Goal: Transaction & Acquisition: Purchase product/service

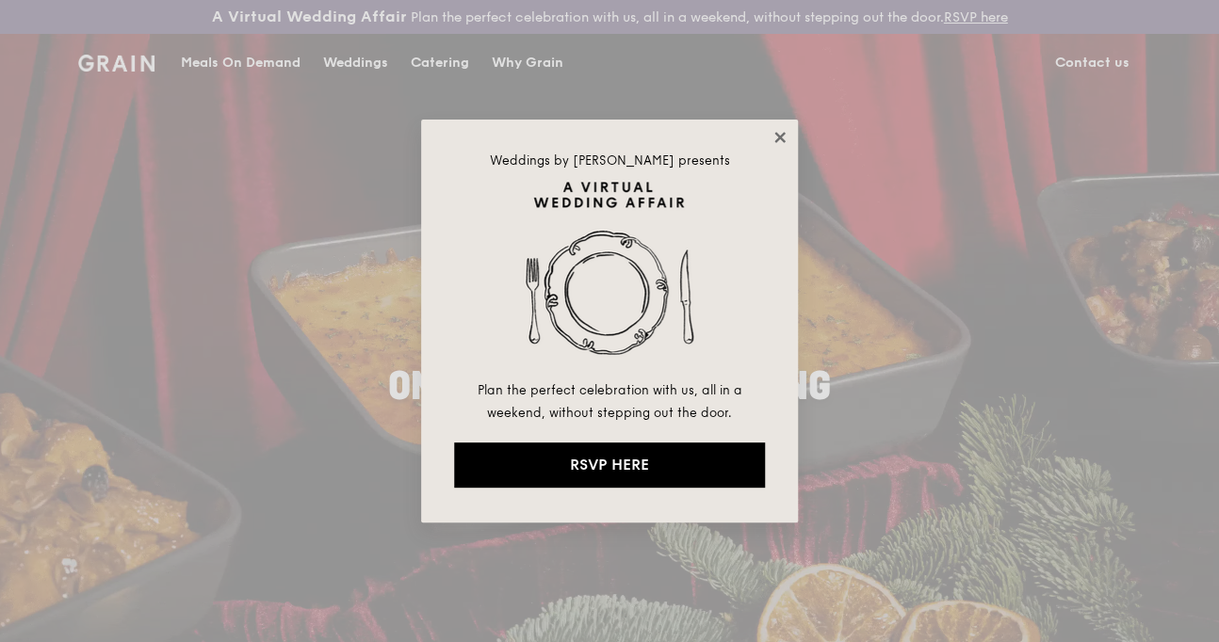
click at [780, 138] on icon at bounding box center [779, 137] width 10 height 10
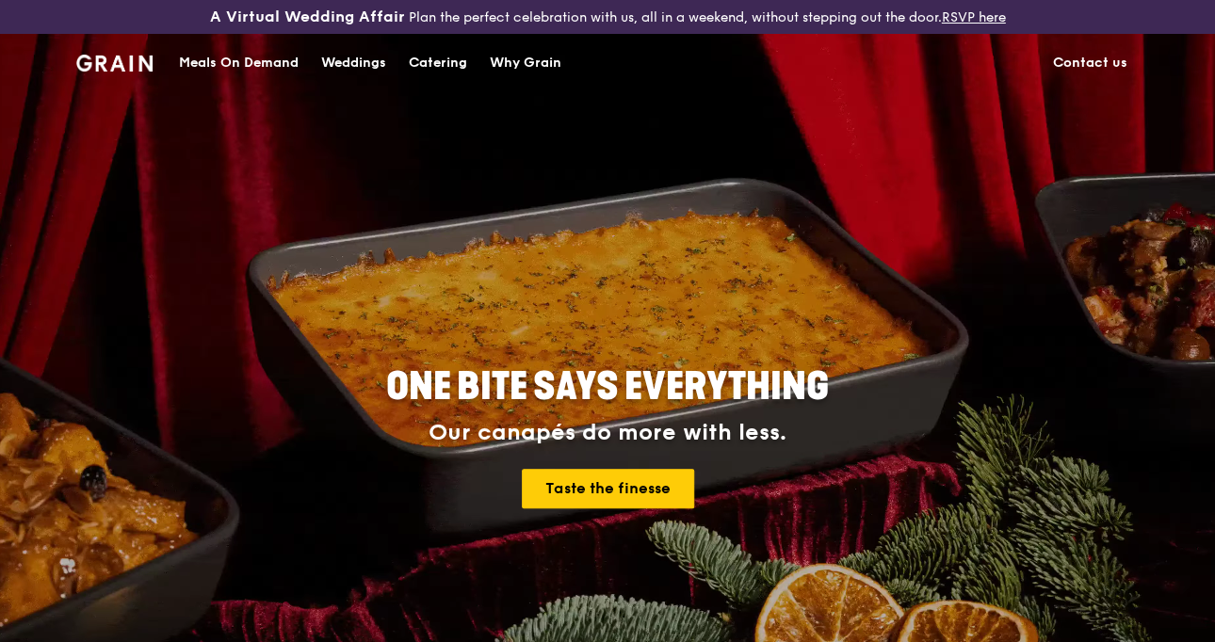
click at [449, 63] on div "Catering" at bounding box center [438, 63] width 58 height 57
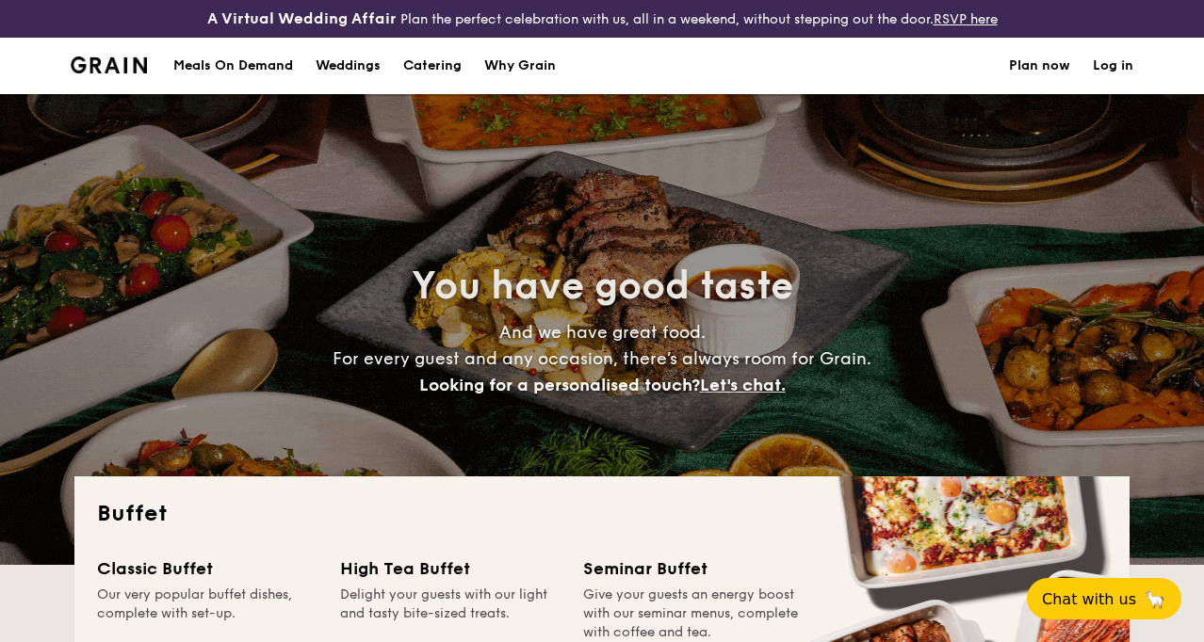
select select
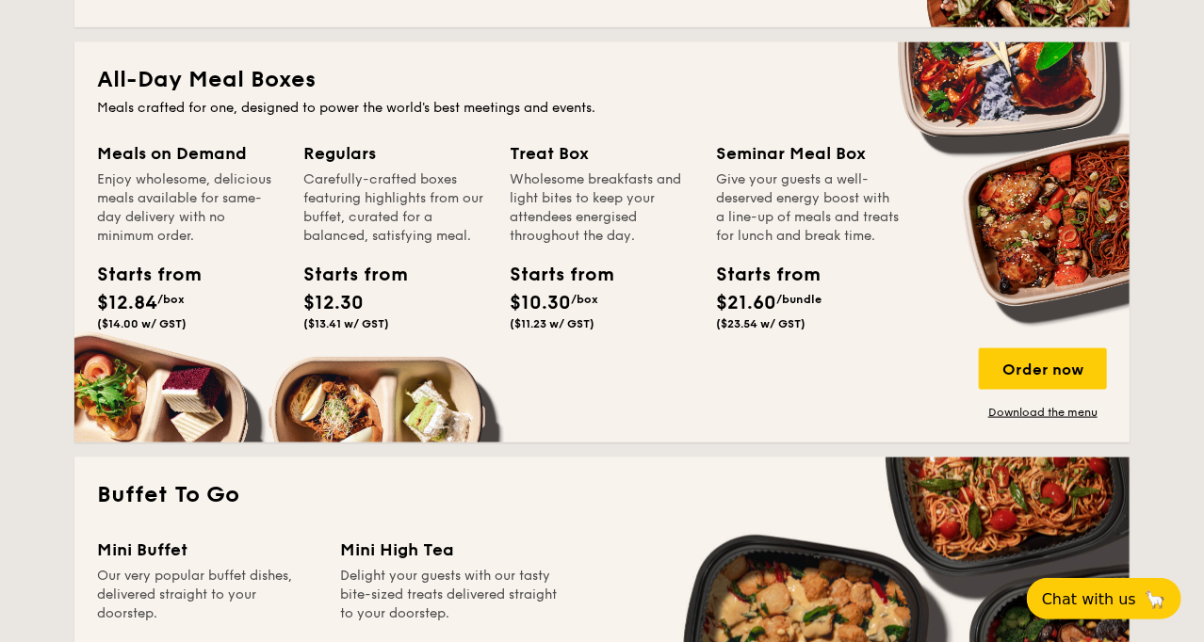
scroll to position [848, 0]
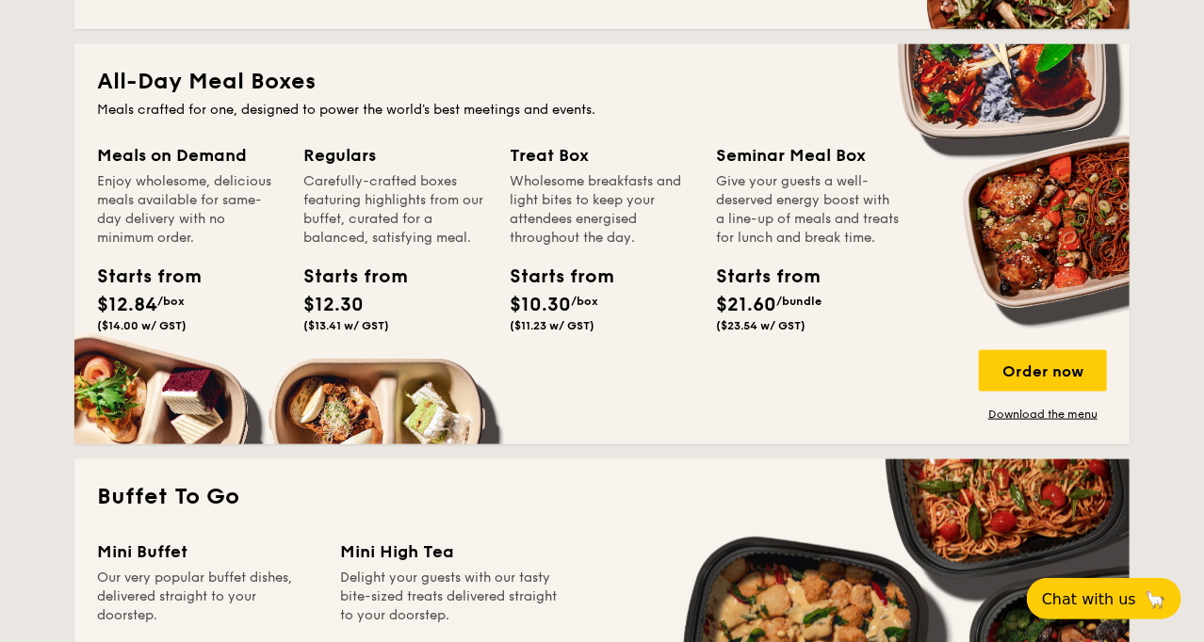
click at [331, 184] on div "Carefully-crafted boxes featuring highlights from our buffet, curated for a bal…" at bounding box center [395, 209] width 184 height 75
click at [1057, 382] on div "Order now" at bounding box center [1043, 370] width 128 height 41
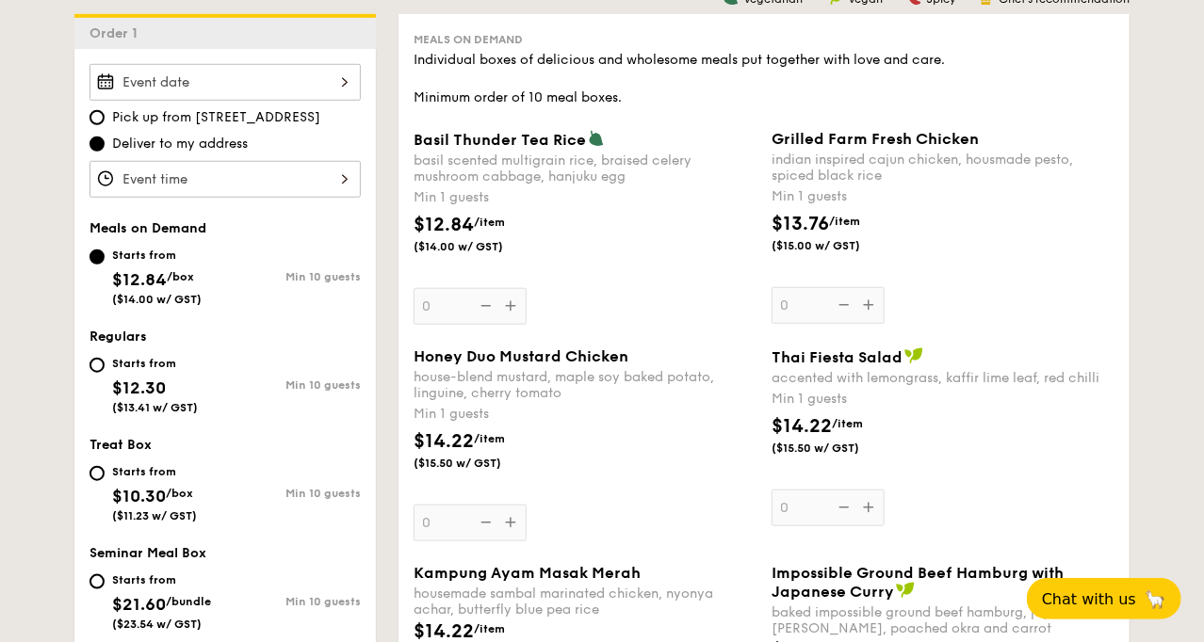
scroll to position [565, 0]
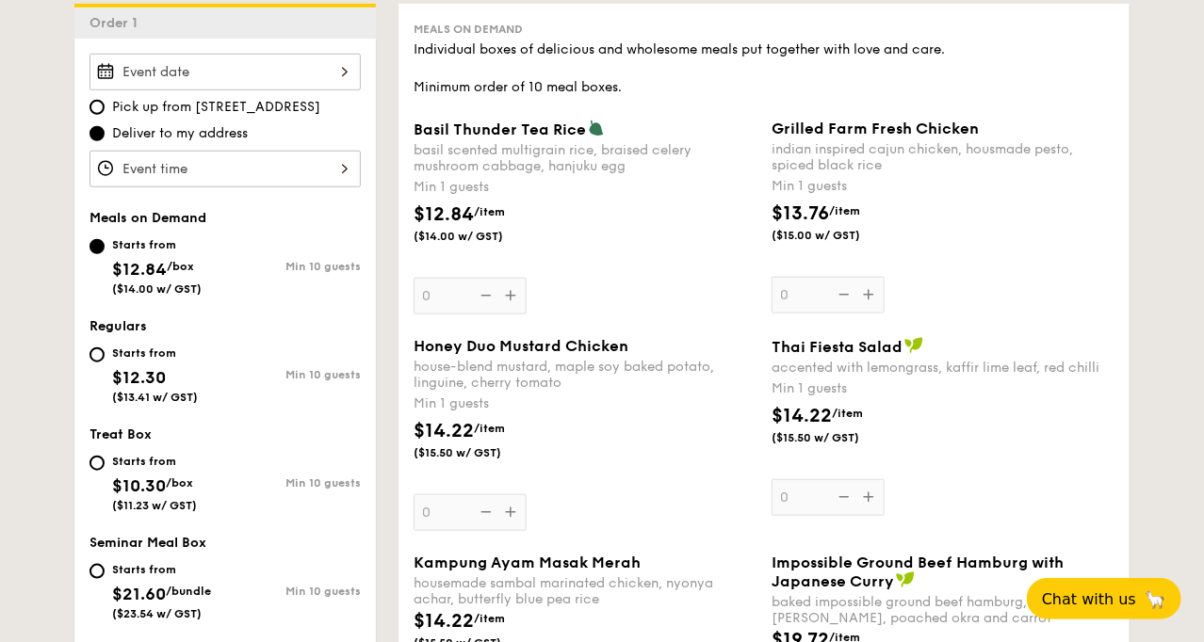
click at [137, 271] on span "$12.84" at bounding box center [139, 269] width 55 height 21
click at [105, 254] on input "Starts from $12.84 /box ($14.00 w/ GST) Min 10 guests" at bounding box center [96, 246] width 15 height 15
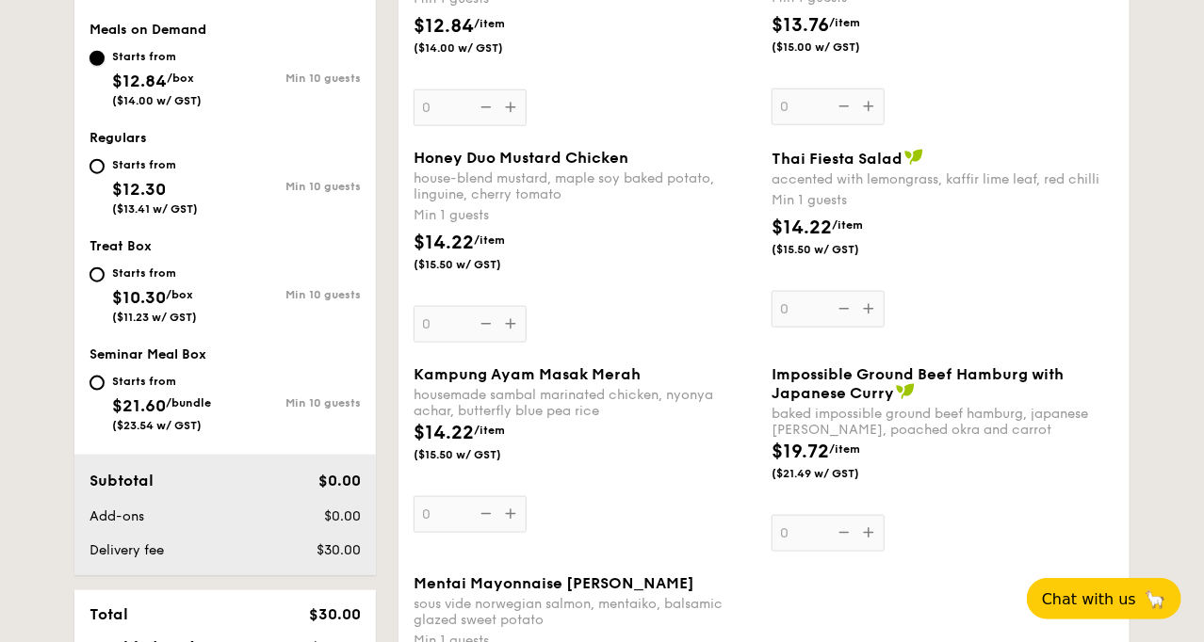
scroll to position [659, 0]
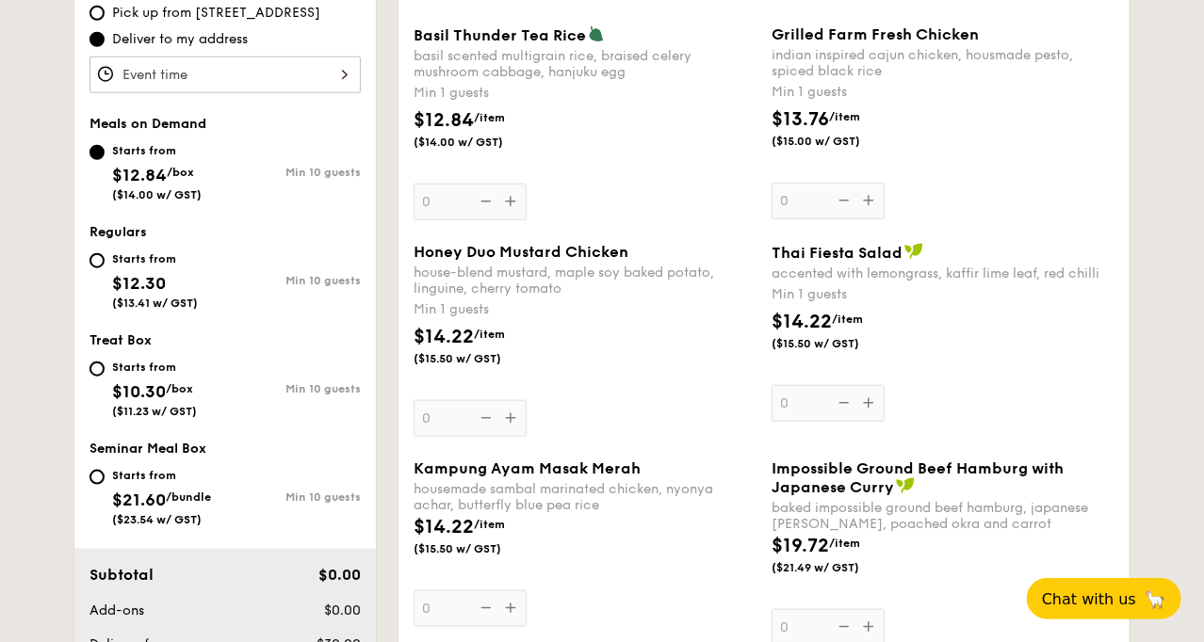
click at [87, 255] on div "Starts from $12.30 ($13.41 w/ GST) Min 10 guests" at bounding box center [225, 284] width 286 height 73
click at [89, 254] on div "Starts from $12.30 ($13.41 w/ GST) Min 10 guests" at bounding box center [225, 284] width 286 height 73
click at [96, 261] on input "Starts from $12.30 ($13.41 w/ GST) Min 10 guests" at bounding box center [96, 260] width 15 height 15
radio input "true"
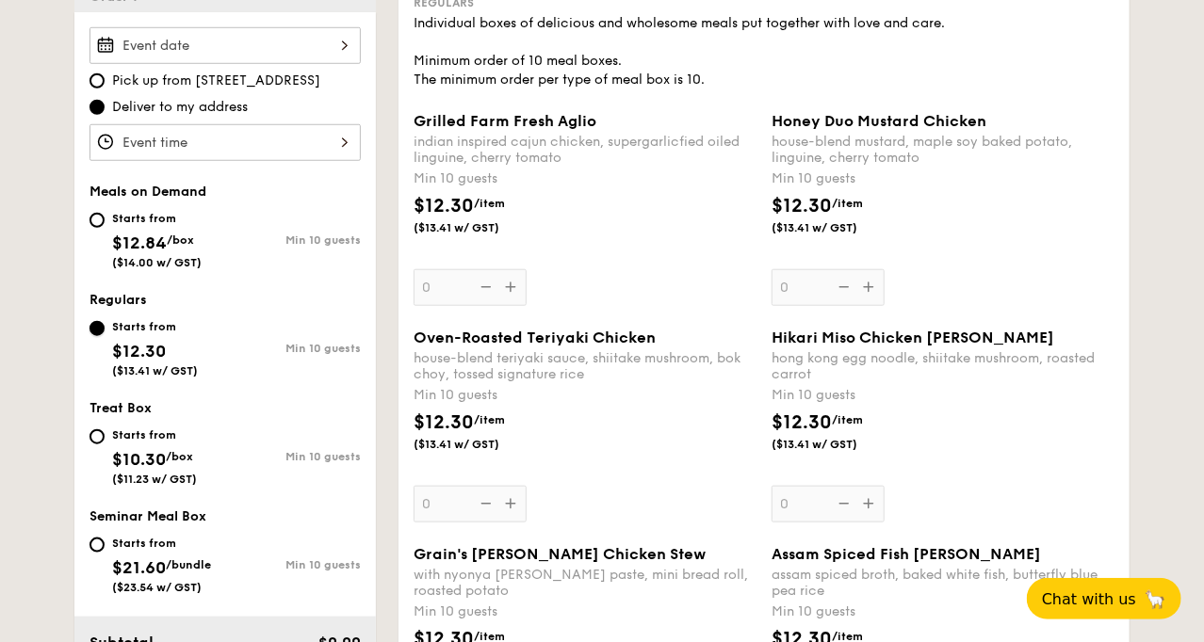
scroll to position [565, 0]
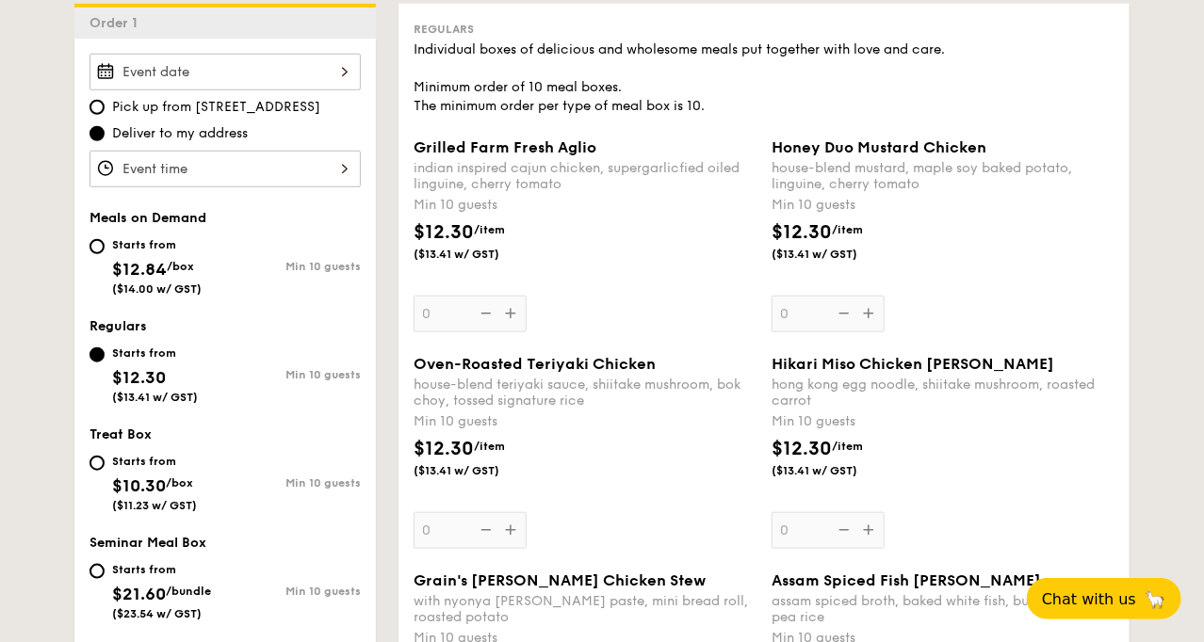
click at [517, 311] on div "Grilled Farm Fresh Aglio indian inspired cajun chicken, supergarlicfied oiled l…" at bounding box center [585, 235] width 343 height 194
click at [517, 311] on input "0" at bounding box center [470, 314] width 113 height 37
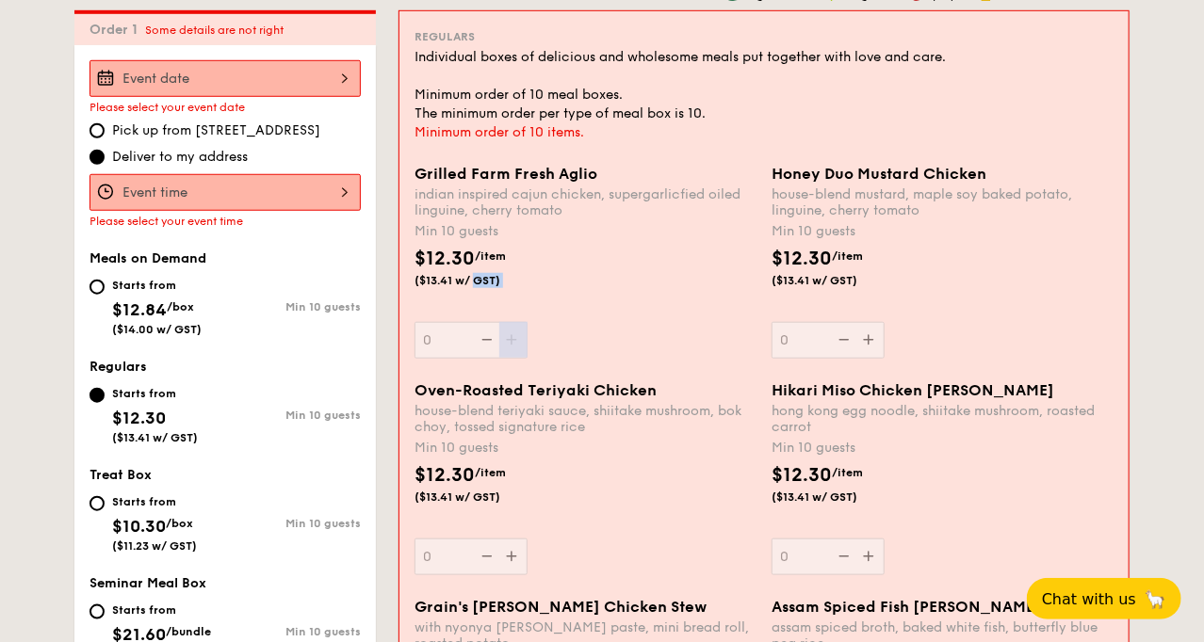
click at [517, 311] on div "$12.30 /item ($13.41 w/ GST)" at bounding box center [585, 278] width 357 height 66
click at [517, 322] on input "0" at bounding box center [470, 340] width 113 height 37
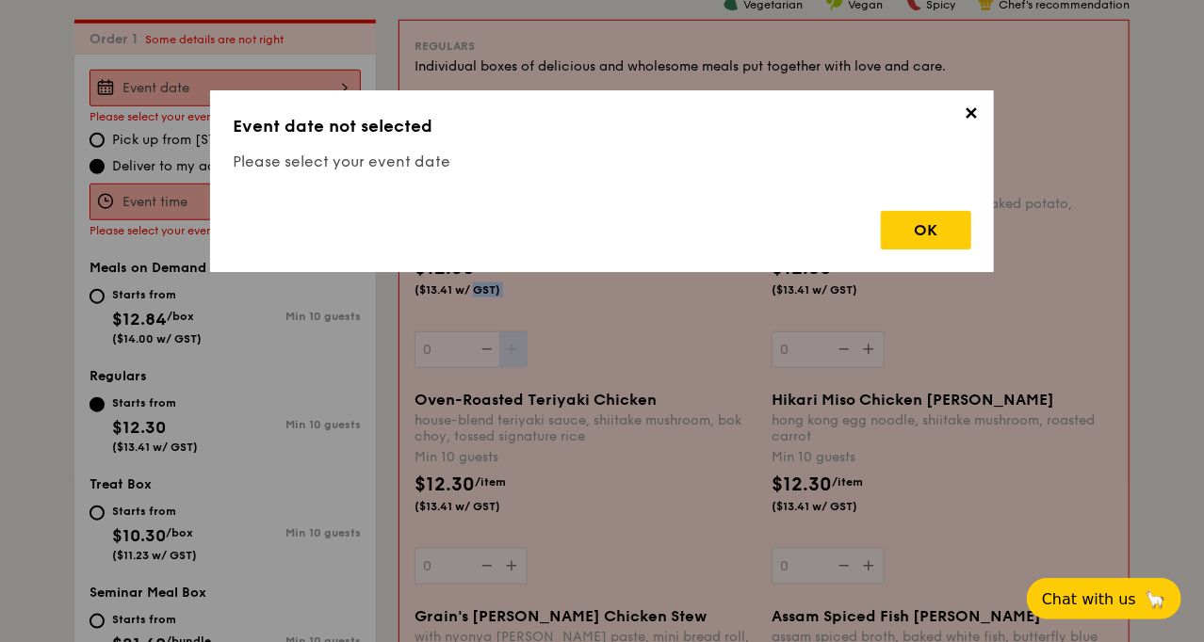
scroll to position [541, 0]
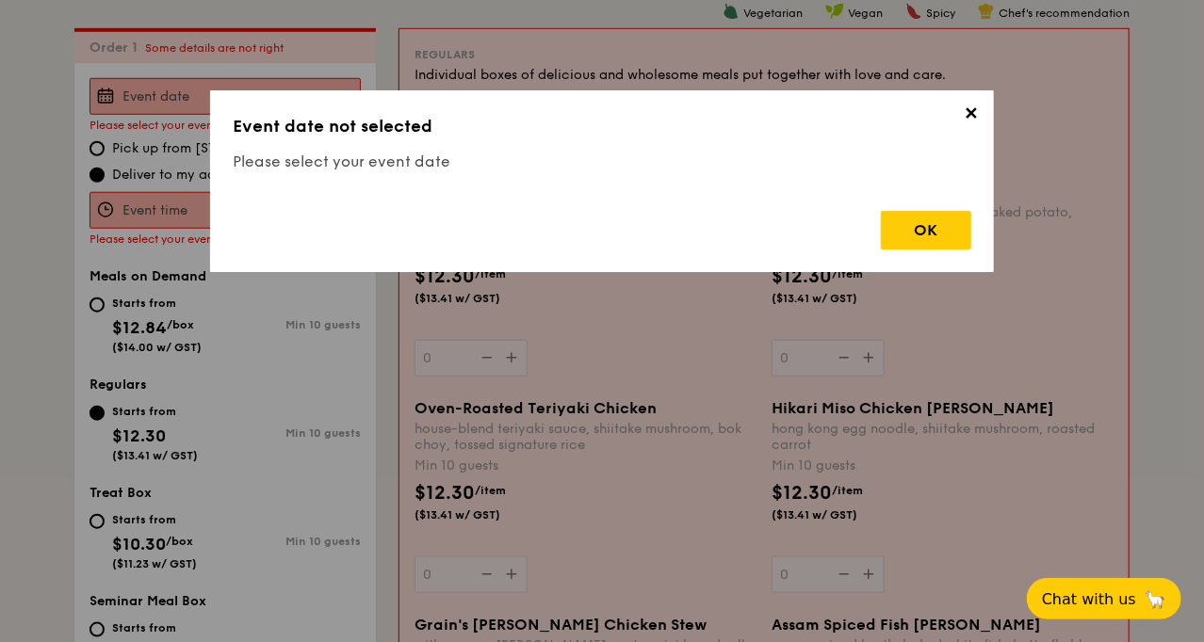
click at [972, 120] on span "✕" at bounding box center [971, 117] width 26 height 26
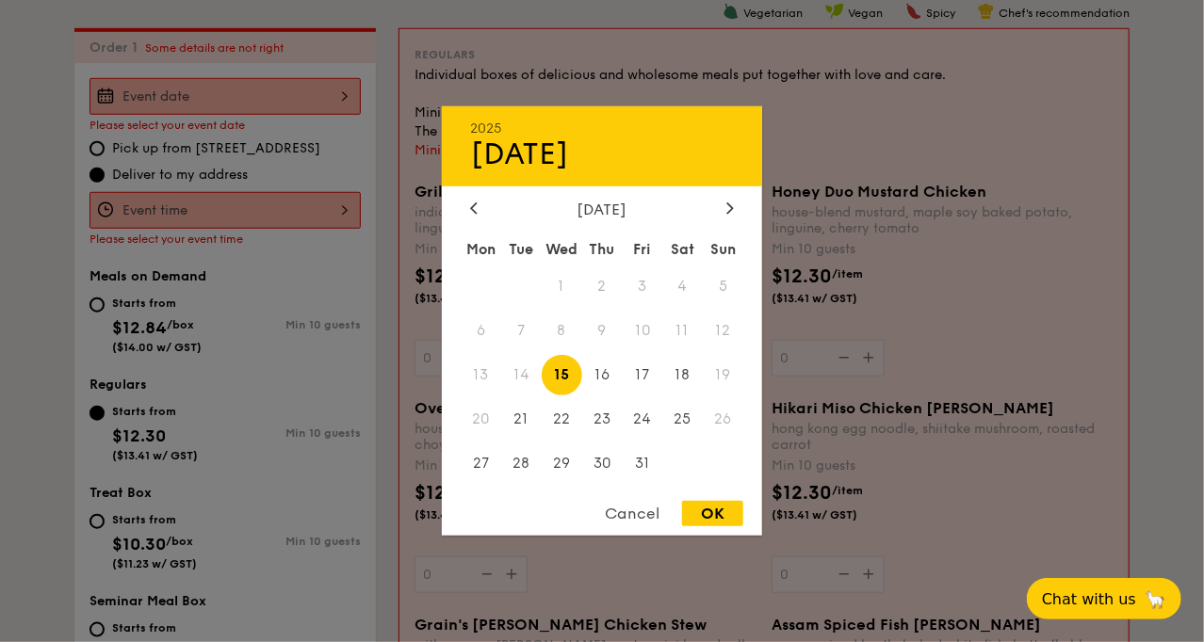
click at [274, 91] on div "2025 Oct 15 October 2025 Mon Tue Wed Thu Fri Sat Sun 1 2 3 4 5 6 7 8 9 10 11 12…" at bounding box center [224, 96] width 271 height 37
click at [598, 414] on span "23" at bounding box center [602, 418] width 41 height 41
click at [172, 209] on div at bounding box center [602, 321] width 1204 height 642
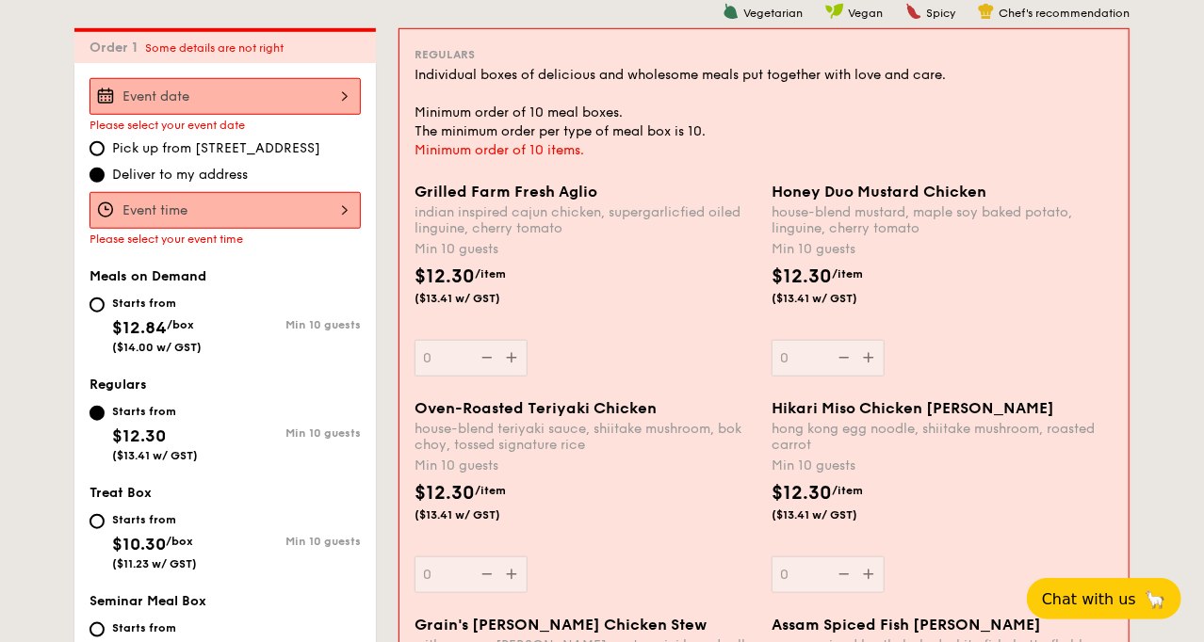
click at [303, 227] on div at bounding box center [224, 210] width 271 height 37
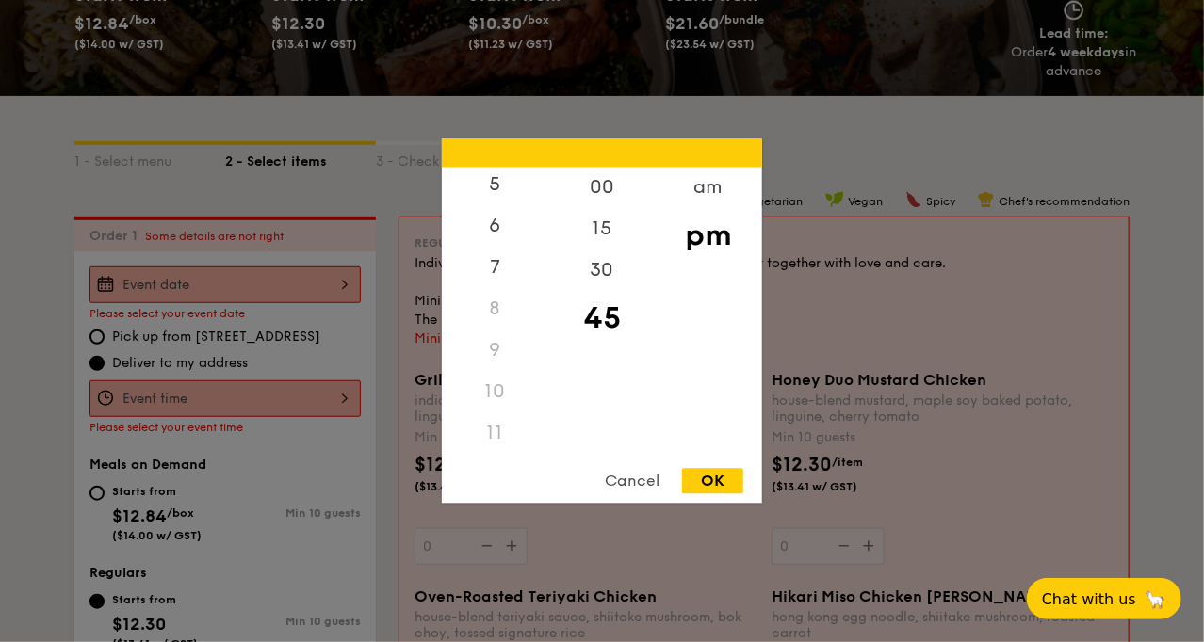
scroll to position [223, 0]
click at [509, 398] on div "10" at bounding box center [495, 392] width 106 height 41
click at [489, 399] on div "10" at bounding box center [495, 392] width 106 height 41
click at [489, 398] on div "10" at bounding box center [495, 392] width 106 height 41
click at [489, 394] on div "10" at bounding box center [495, 392] width 106 height 41
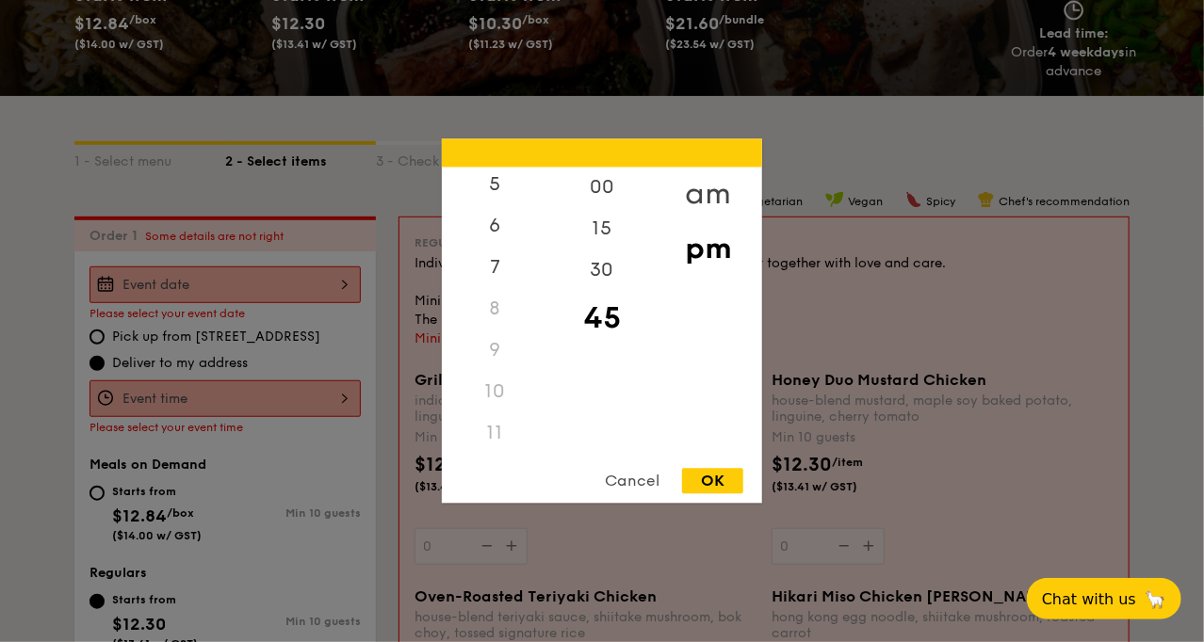
click at [714, 186] on div "am" at bounding box center [708, 195] width 106 height 55
click at [494, 401] on div "10" at bounding box center [495, 396] width 106 height 55
click at [704, 479] on div "OK" at bounding box center [712, 481] width 61 height 25
type input "10:45AM"
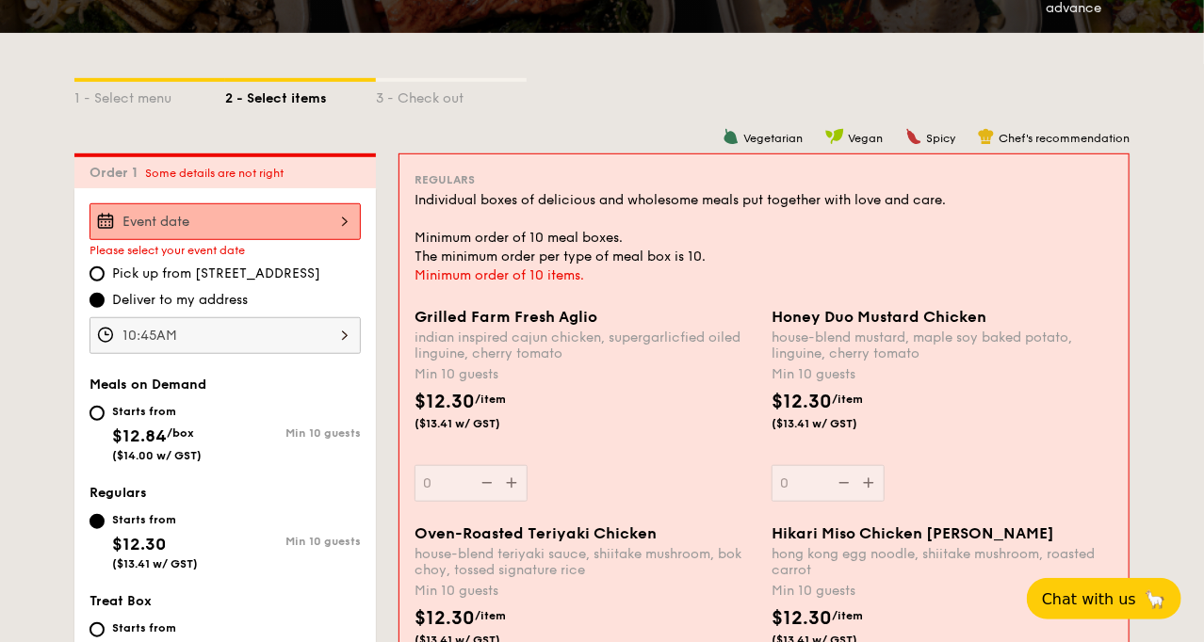
scroll to position [541, 0]
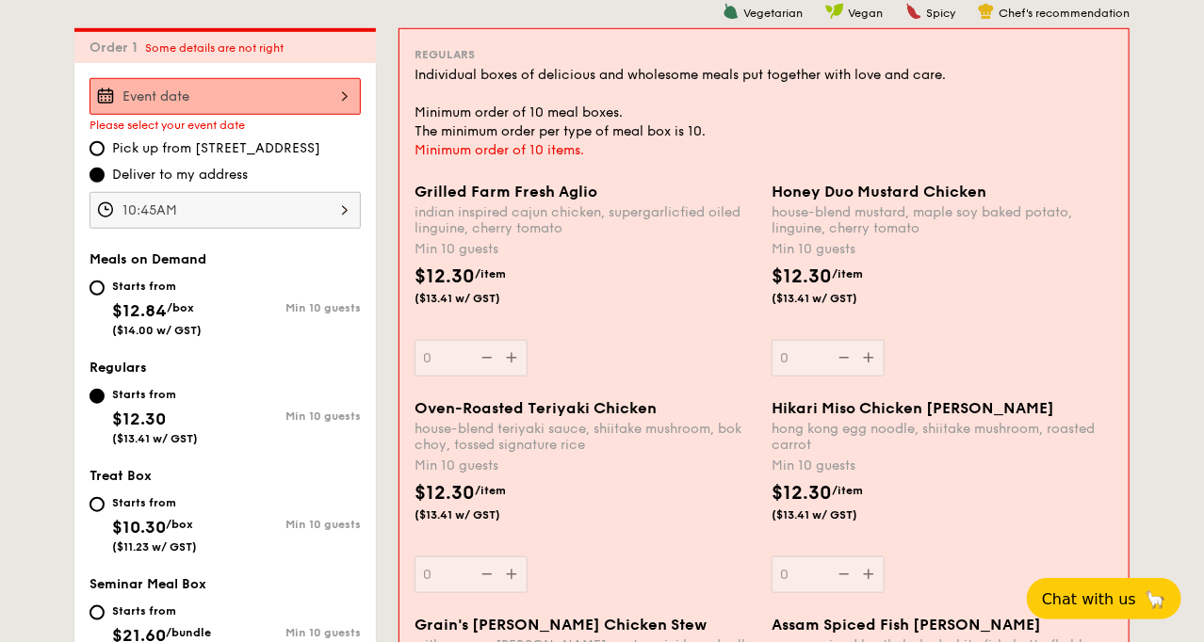
click at [320, 97] on div at bounding box center [224, 96] width 271 height 37
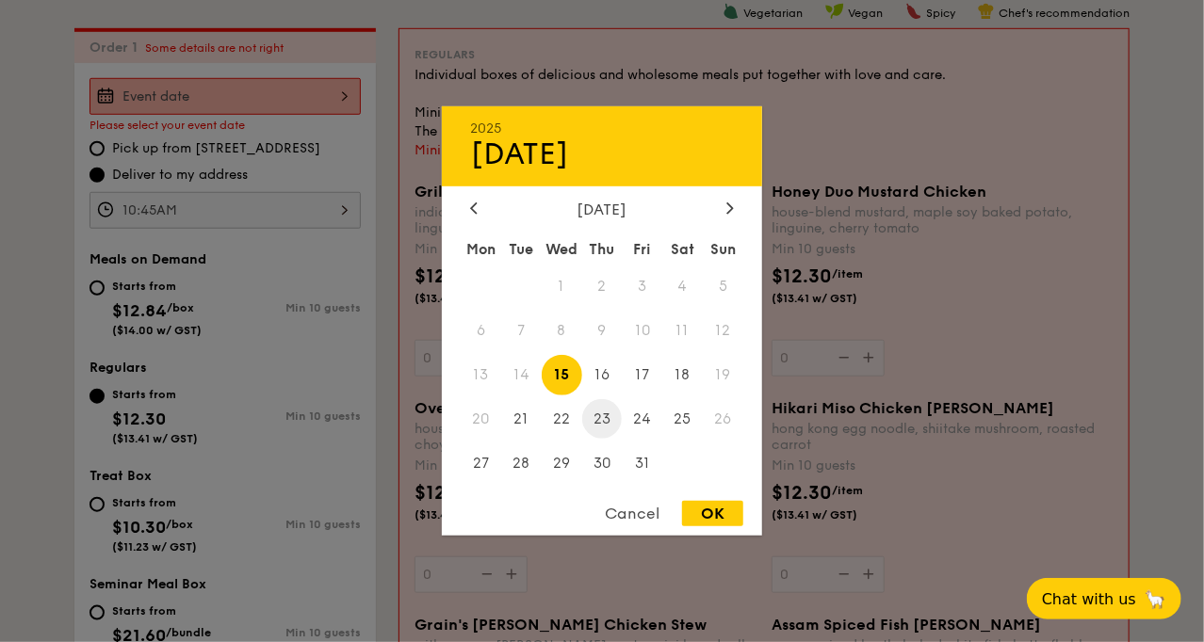
click at [595, 421] on span "23" at bounding box center [602, 418] width 41 height 41
click at [700, 512] on div "OK" at bounding box center [712, 513] width 61 height 25
type input "Oct 23, 2025"
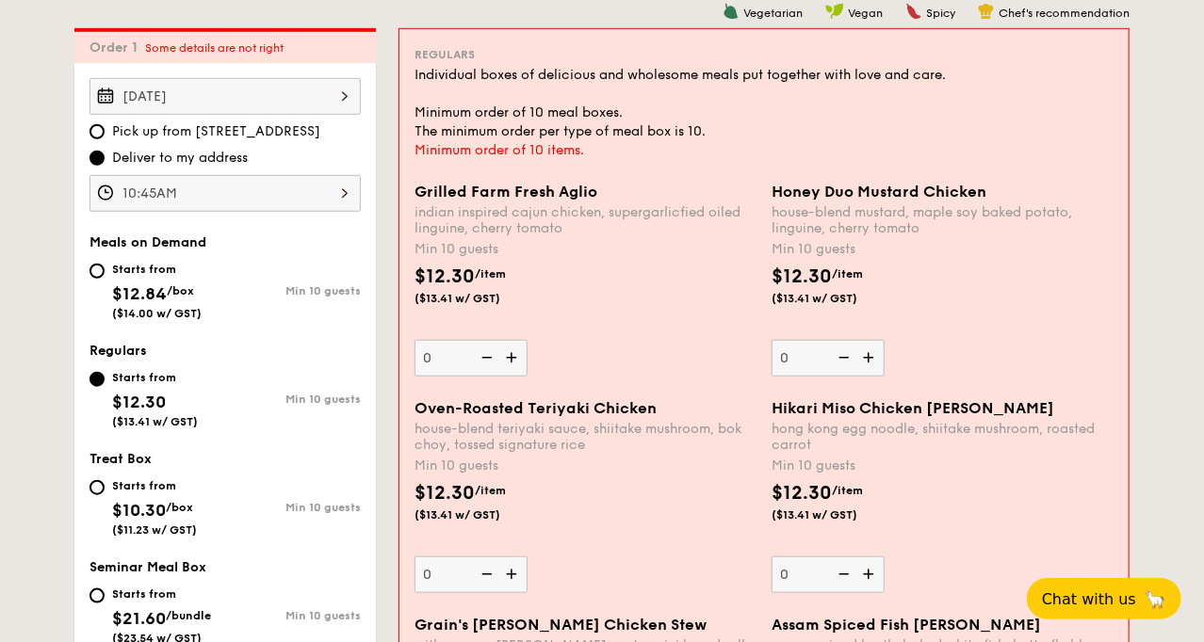
click at [508, 357] on img at bounding box center [513, 358] width 28 height 36
click at [508, 357] on input "0" at bounding box center [470, 358] width 113 height 37
type input "10"
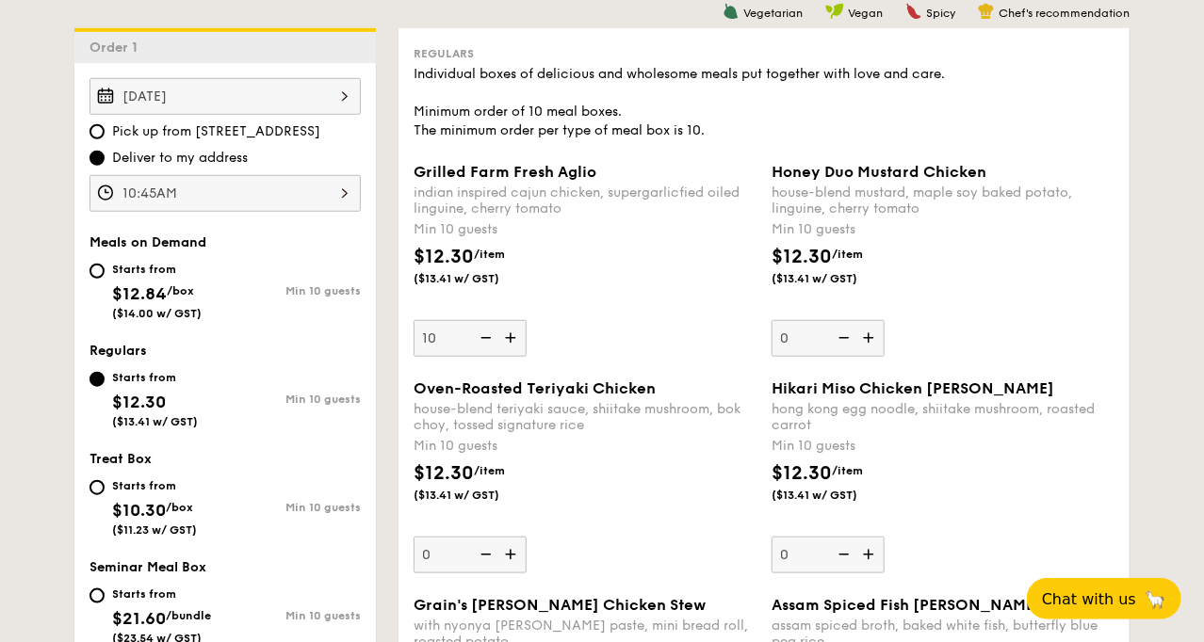
drag, startPoint x: 723, startPoint y: 346, endPoint x: 701, endPoint y: 345, distance: 22.6
click at [723, 346] on div "Grilled Farm Fresh Aglio indian inspired cajun chicken, supergarlicfied oiled l…" at bounding box center [585, 260] width 343 height 194
click at [527, 346] on input "10" at bounding box center [470, 338] width 113 height 37
click at [546, 288] on div "$12.30 /item ($13.41 w/ GST)" at bounding box center [585, 276] width 358 height 66
click at [527, 320] on input "10" at bounding box center [470, 338] width 113 height 37
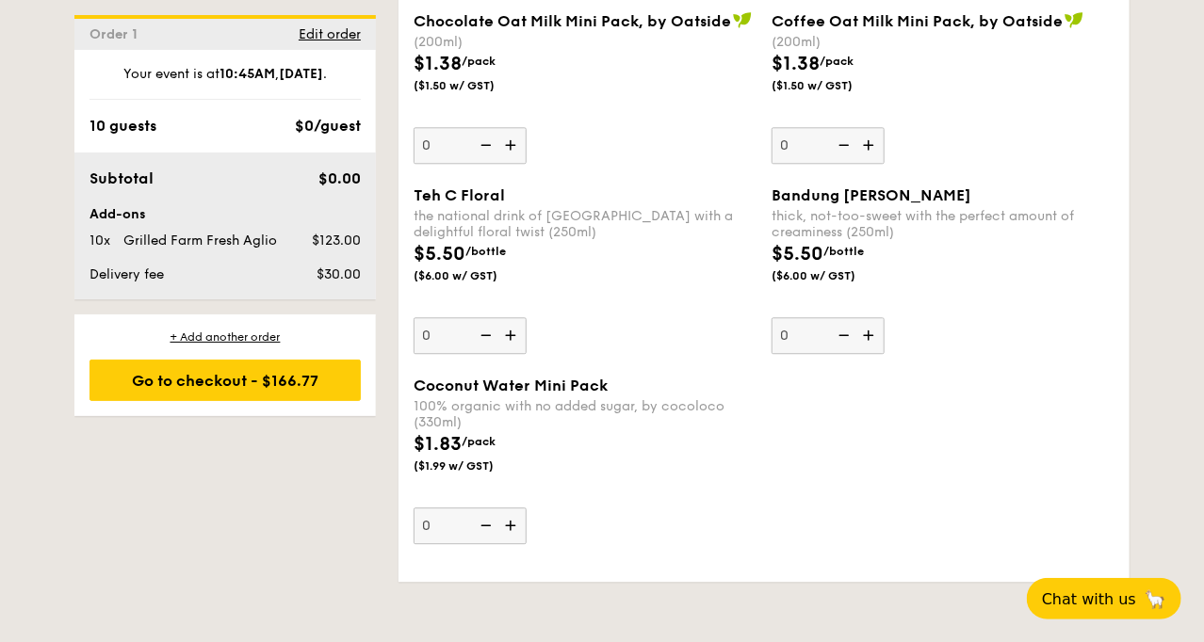
scroll to position [4826, 0]
